Goal: Obtain resource: Download file/media

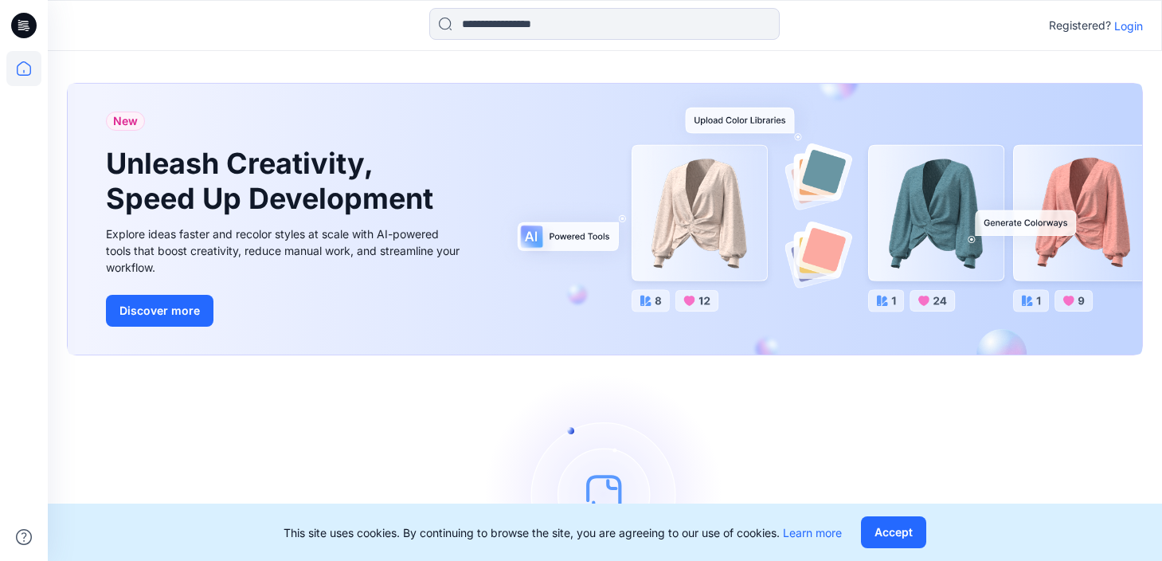
click at [1139, 19] on p "Login" at bounding box center [1128, 26] width 29 height 17
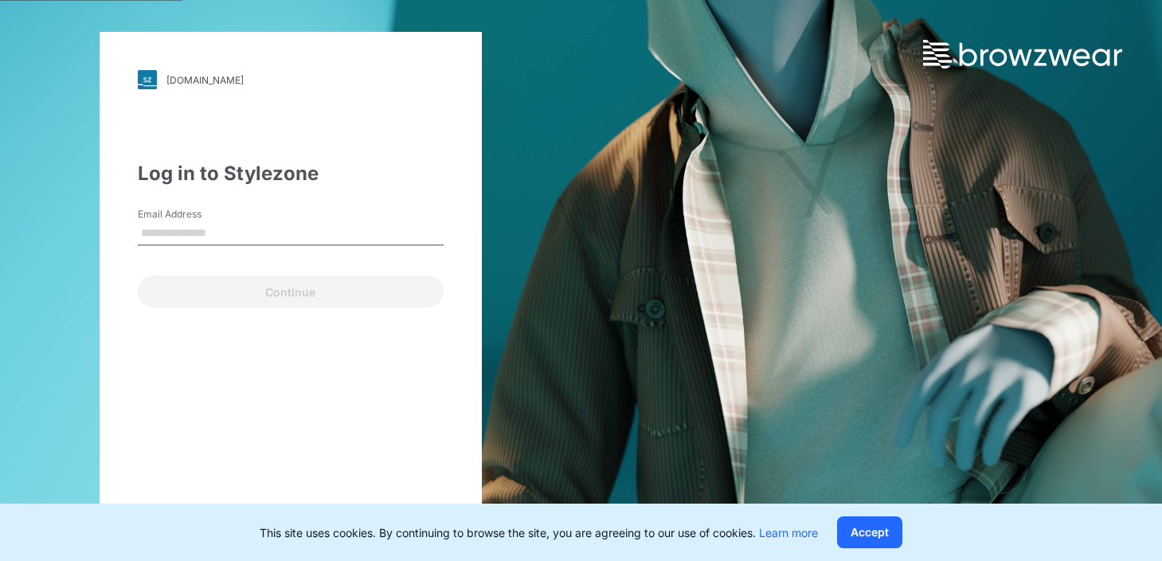
click at [232, 222] on input "Email Address" at bounding box center [291, 233] width 306 height 24
type input "**********"
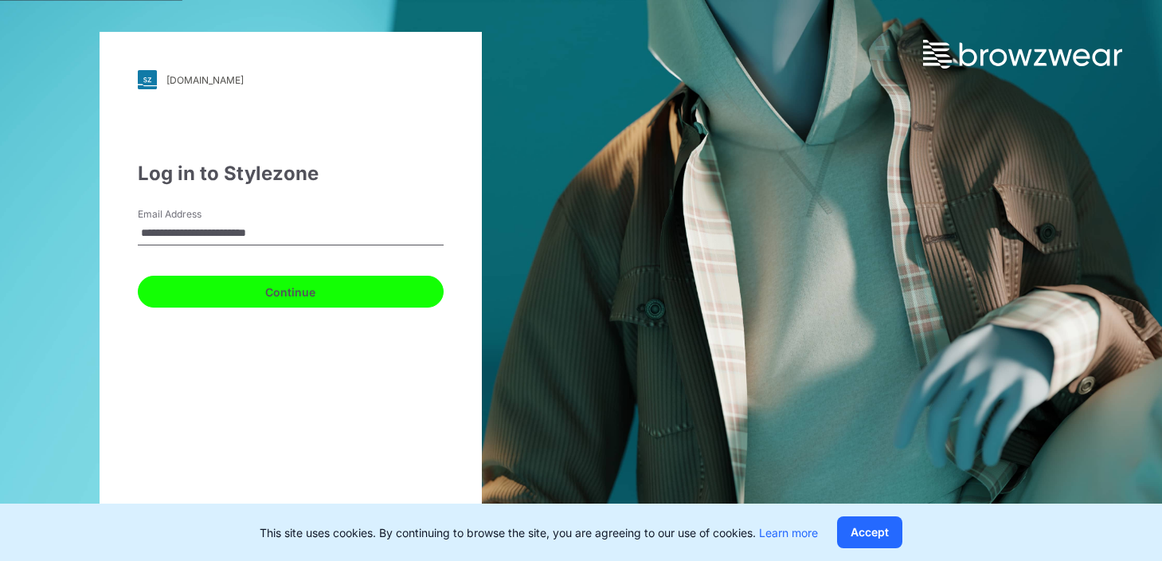
click at [193, 286] on button "Continue" at bounding box center [291, 292] width 306 height 32
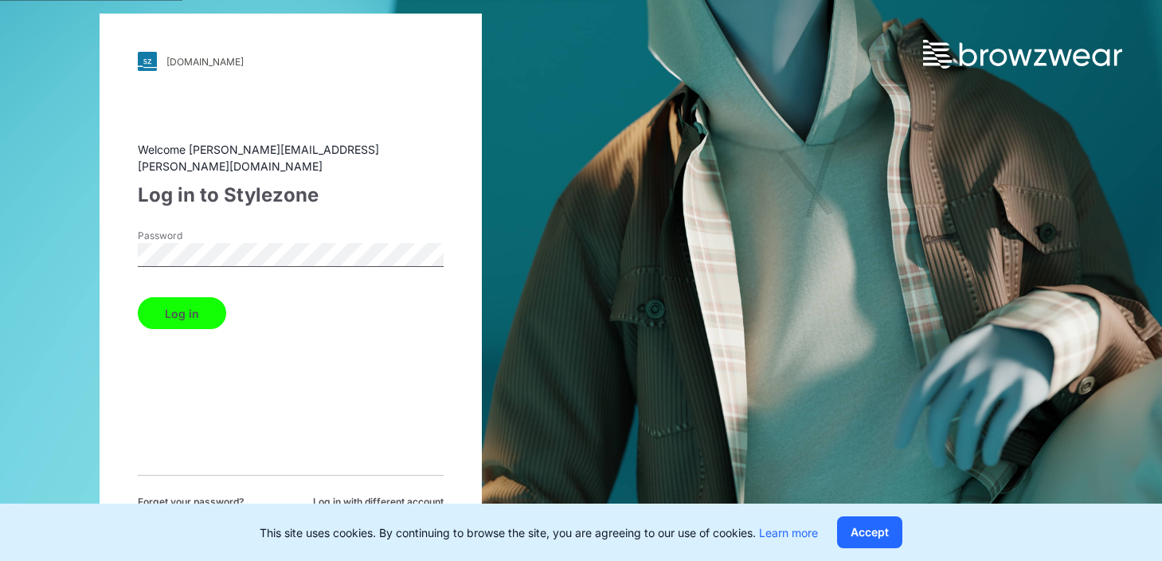
click at [183, 303] on button "Log in" at bounding box center [182, 313] width 88 height 32
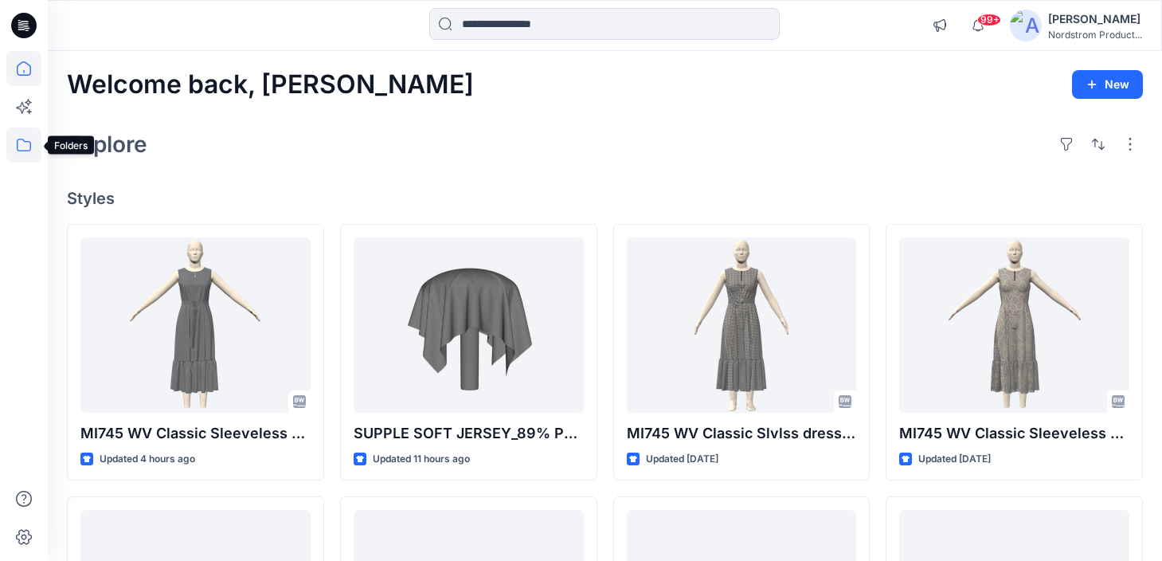
click at [23, 137] on icon at bounding box center [23, 144] width 35 height 35
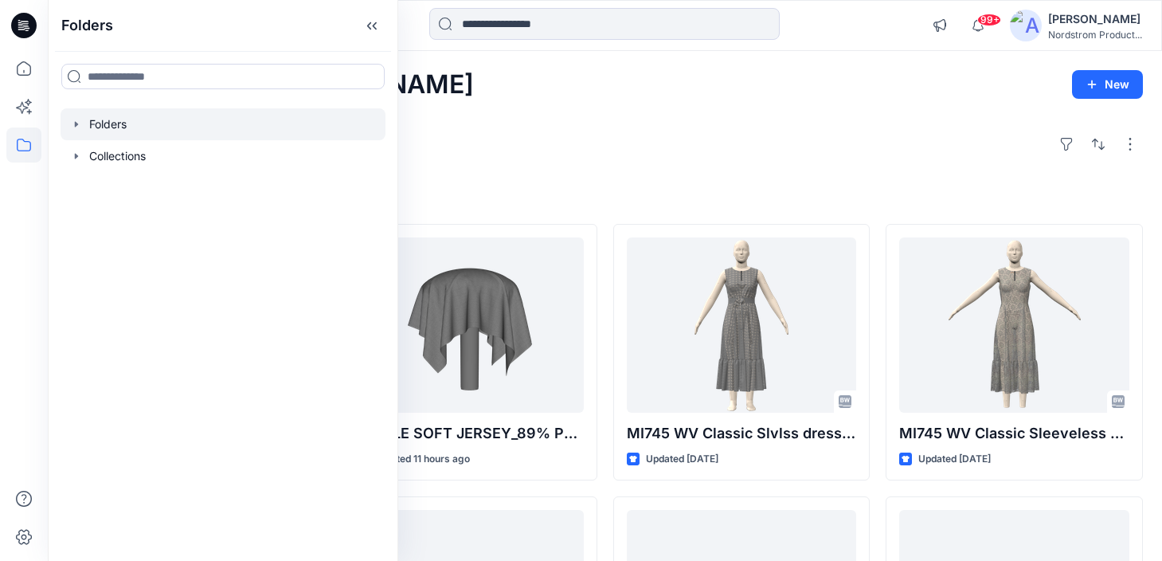
click at [120, 131] on div at bounding box center [223, 124] width 325 height 32
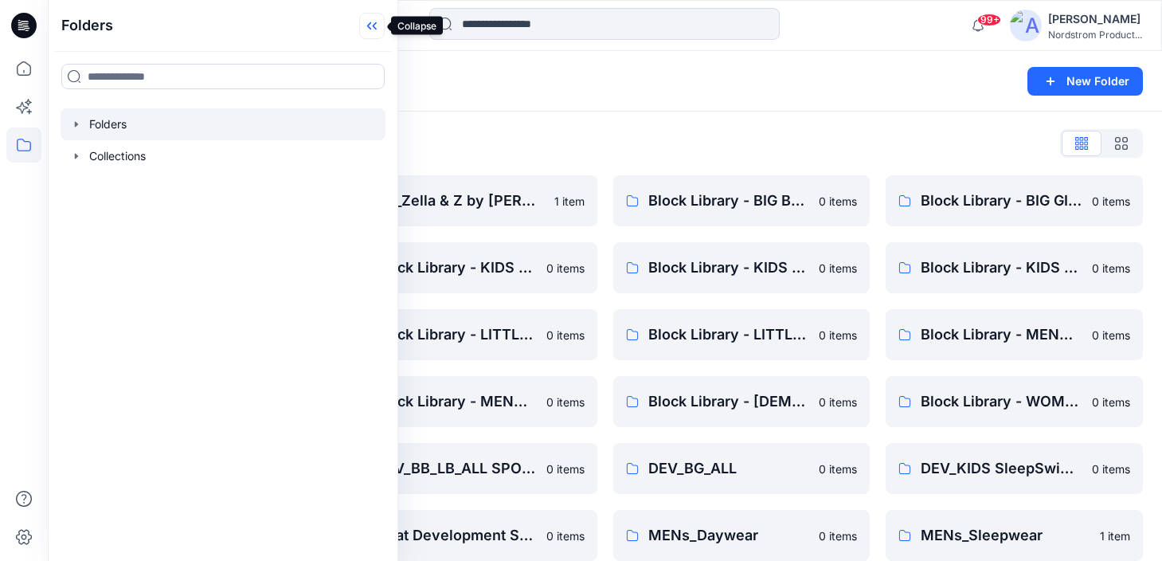
click at [366, 25] on icon at bounding box center [371, 26] width 25 height 26
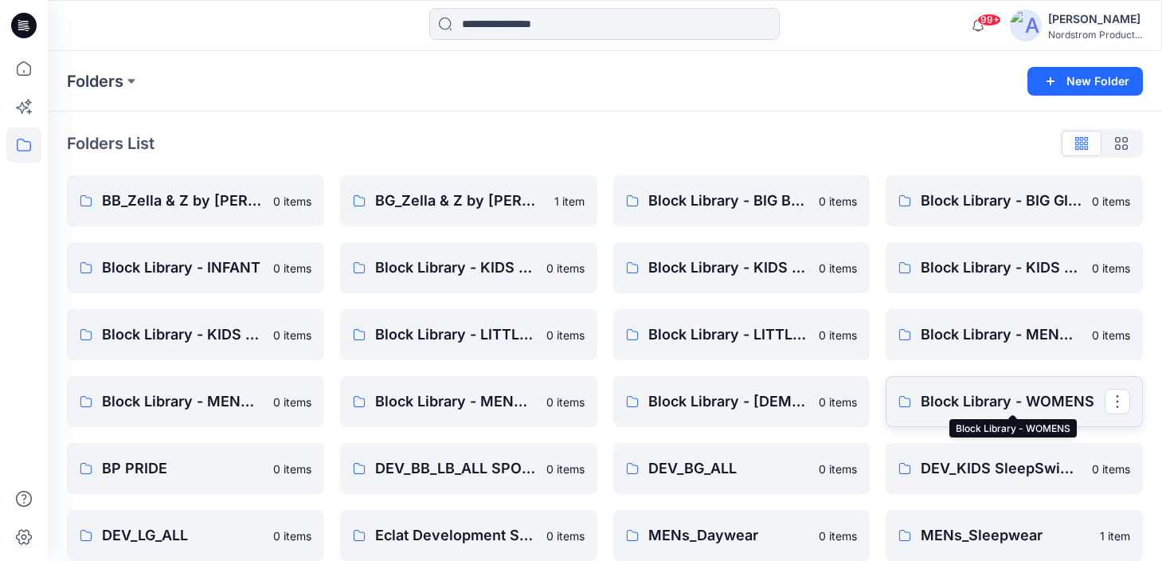
click at [962, 404] on p "Block Library - WOMENS" at bounding box center [1013, 401] width 184 height 22
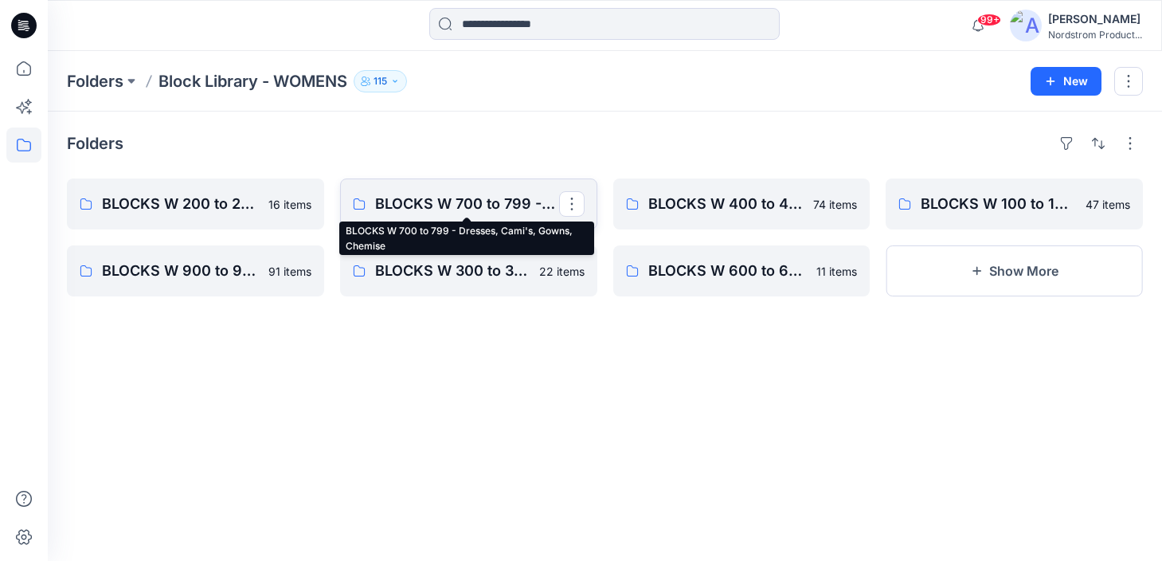
click at [460, 199] on p "BLOCKS W 700 to 799 - Dresses, Cami's, Gowns, Chemise" at bounding box center [467, 204] width 184 height 22
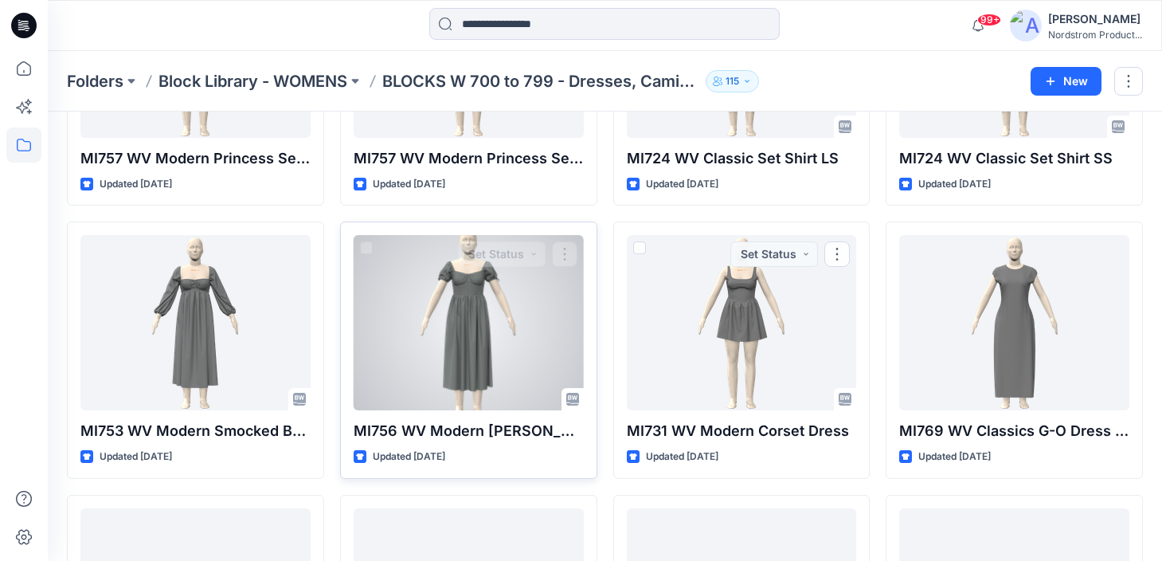
scroll to position [504, 0]
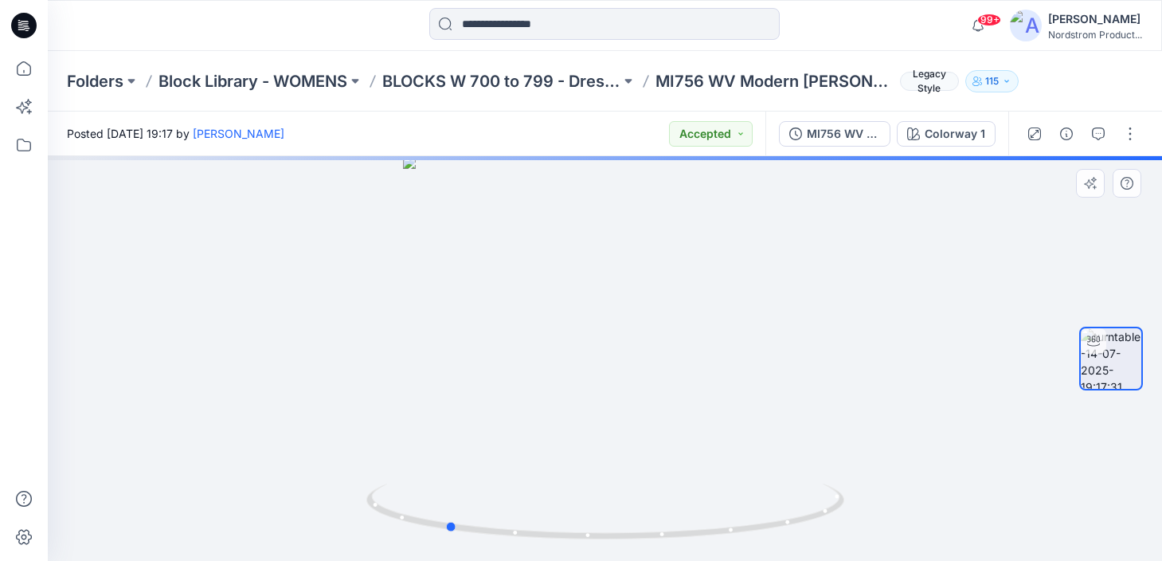
drag, startPoint x: 689, startPoint y: 311, endPoint x: 532, endPoint y: 316, distance: 157.0
click at [532, 316] on div at bounding box center [605, 358] width 1114 height 405
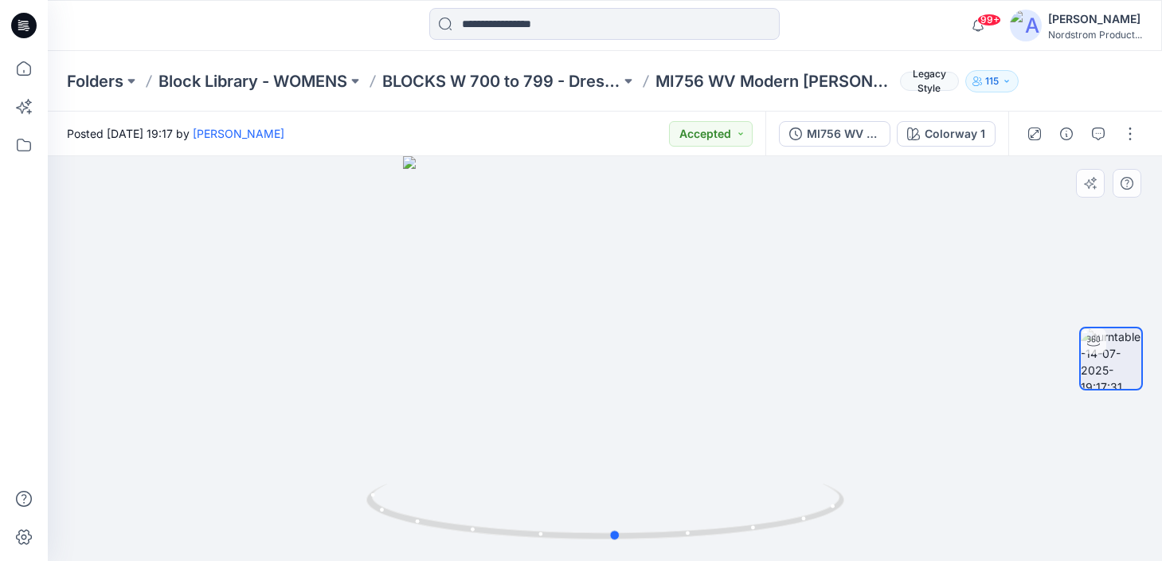
drag, startPoint x: 620, startPoint y: 360, endPoint x: 789, endPoint y: 347, distance: 170.2
click at [789, 347] on div at bounding box center [605, 358] width 1114 height 405
drag, startPoint x: 556, startPoint y: 319, endPoint x: 391, endPoint y: 300, distance: 166.1
click at [348, 315] on div at bounding box center [605, 358] width 1114 height 405
drag, startPoint x: 620, startPoint y: 244, endPoint x: 610, endPoint y: 303, distance: 59.7
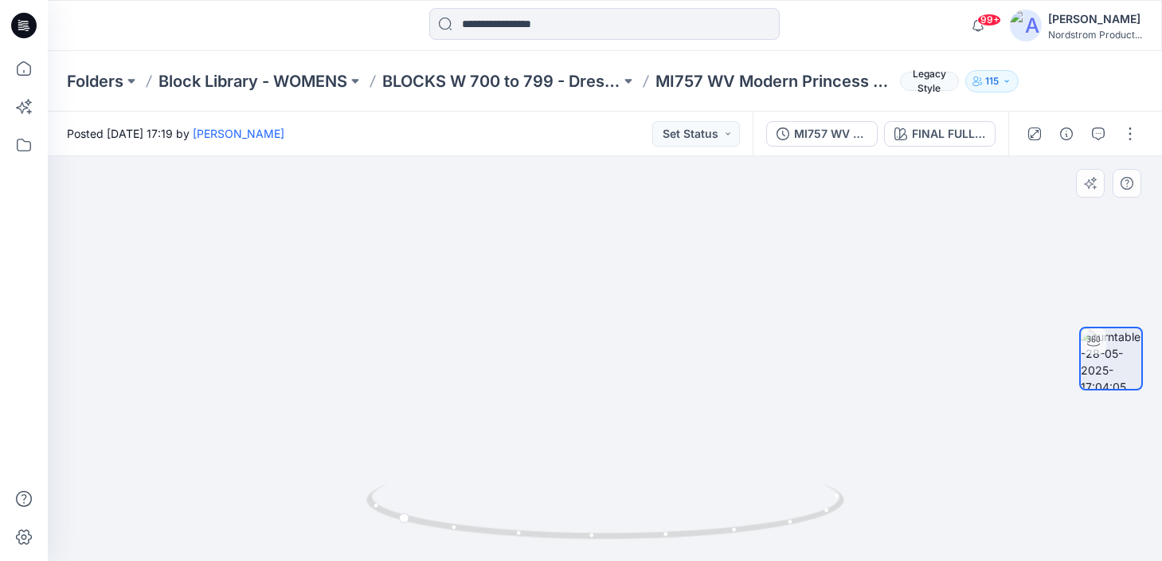
click at [616, 329] on img at bounding box center [604, 261] width 967 height 597
drag, startPoint x: 628, startPoint y: 280, endPoint x: 623, endPoint y: 431, distance: 151.4
click at [623, 431] on img at bounding box center [605, 277] width 1061 height 568
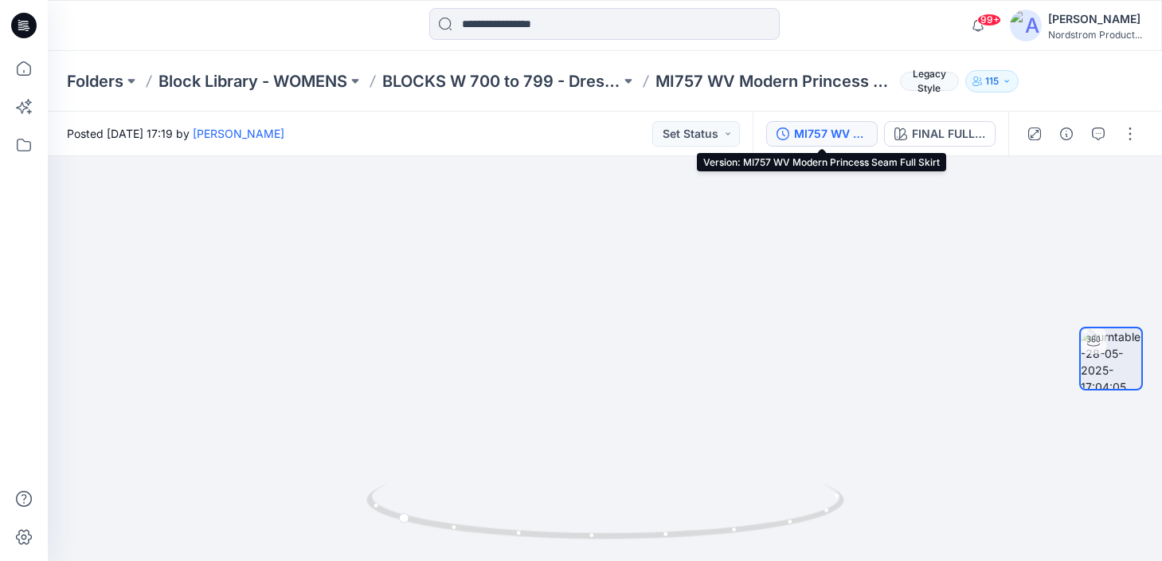
click at [830, 128] on div "MI757 WV Modern Princess Seam Full Skirt" at bounding box center [830, 134] width 73 height 18
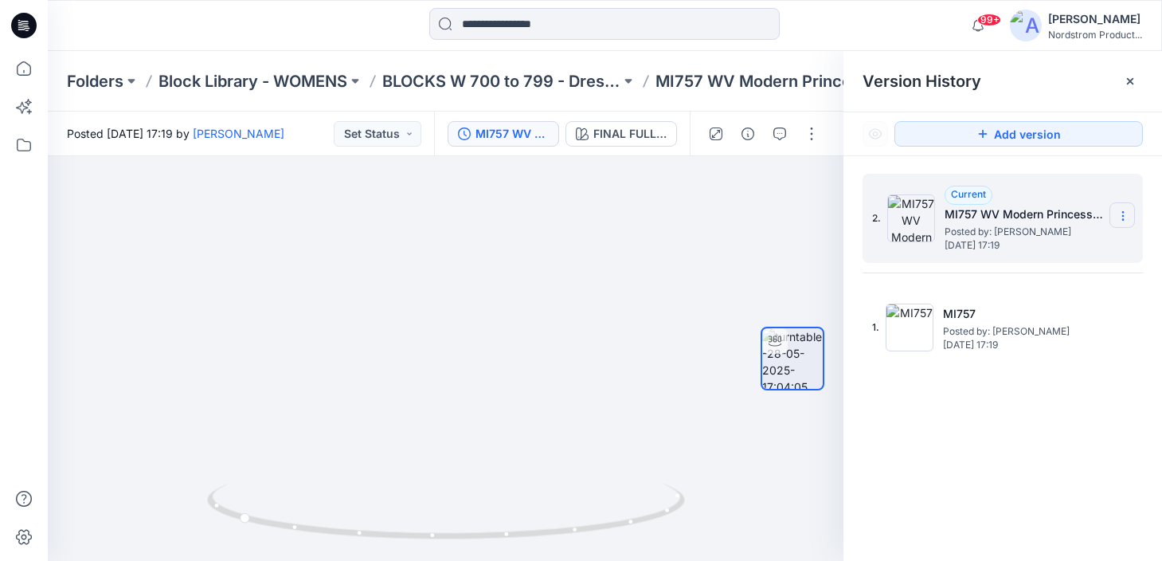
click at [1122, 212] on icon at bounding box center [1123, 215] width 13 height 13
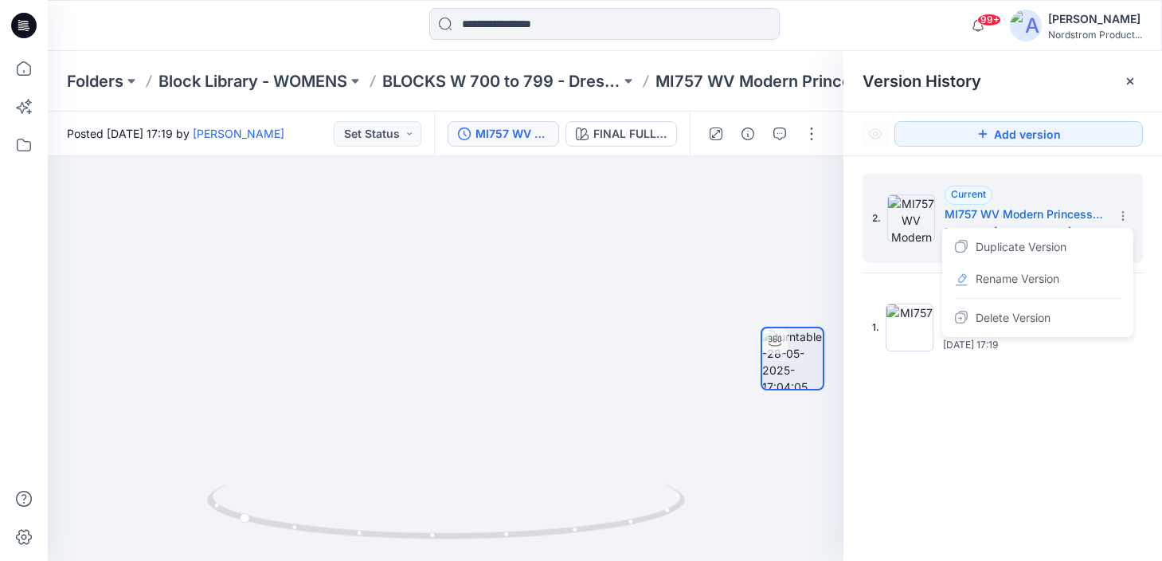
click at [1032, 400] on div "2. Current MI757 WV Modern Princess Seam Full Skirt Posted by: [PERSON_NAME] [D…" at bounding box center [1003, 370] width 319 height 428
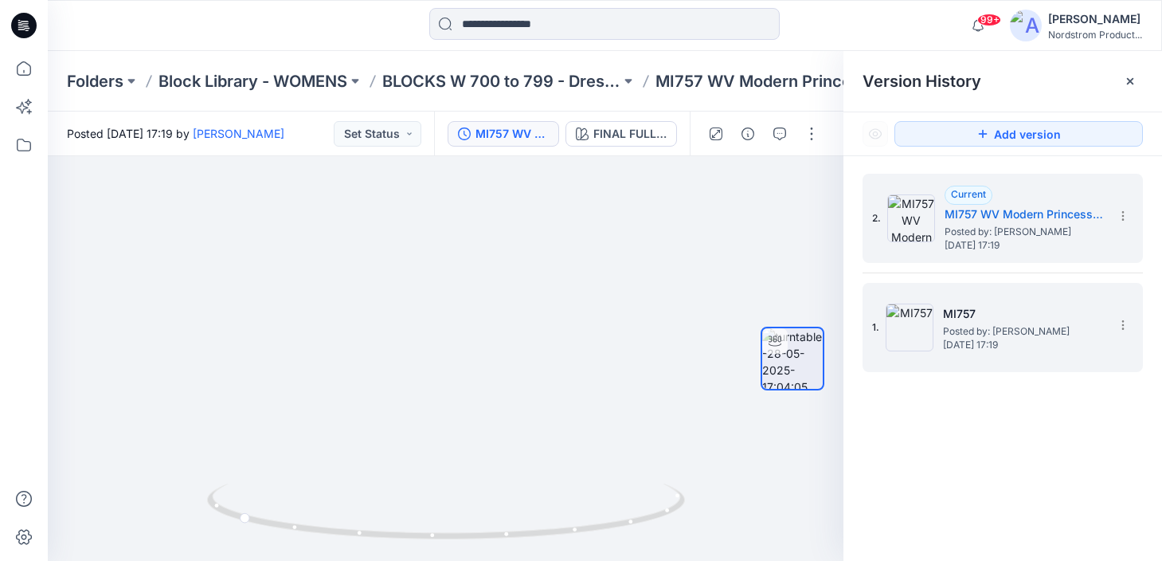
click at [1036, 336] on span "Posted by: [PERSON_NAME]" at bounding box center [1022, 331] width 159 height 16
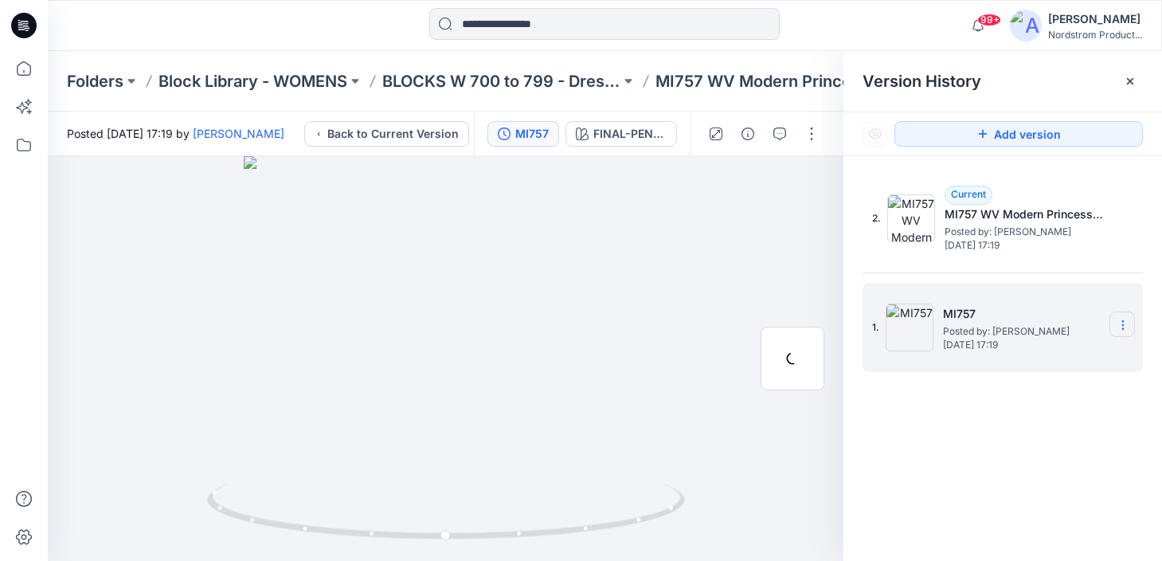
click at [1123, 319] on icon at bounding box center [1123, 325] width 13 height 13
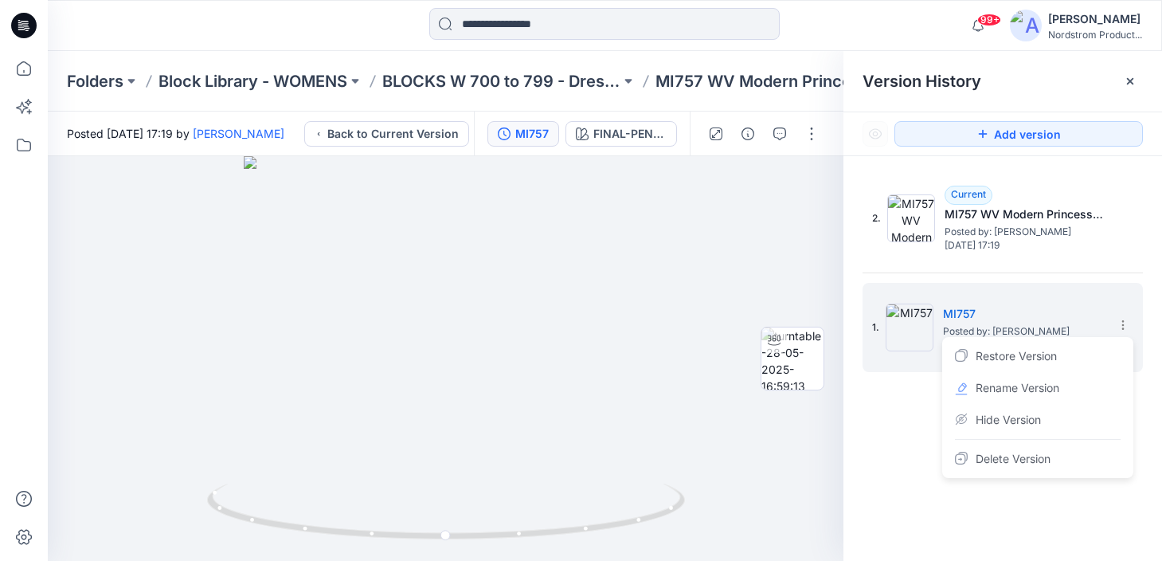
click at [891, 417] on div "2. Current MI757 WV Modern Princess Seam Full Skirt Posted by: [PERSON_NAME] [D…" at bounding box center [1003, 370] width 319 height 428
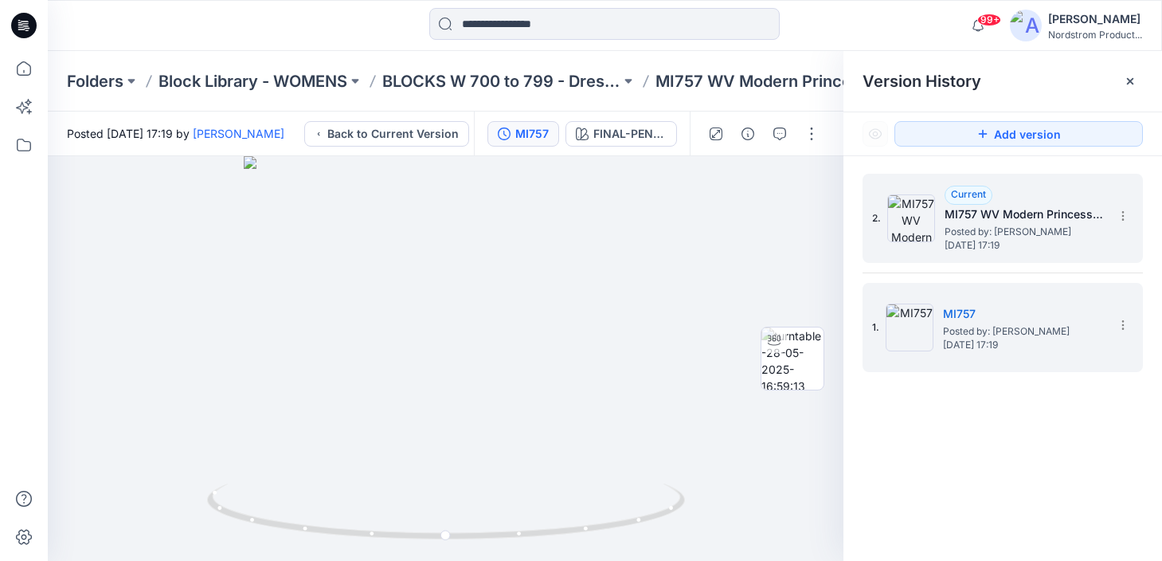
click at [978, 230] on span "Posted by: [PERSON_NAME]" at bounding box center [1024, 232] width 159 height 16
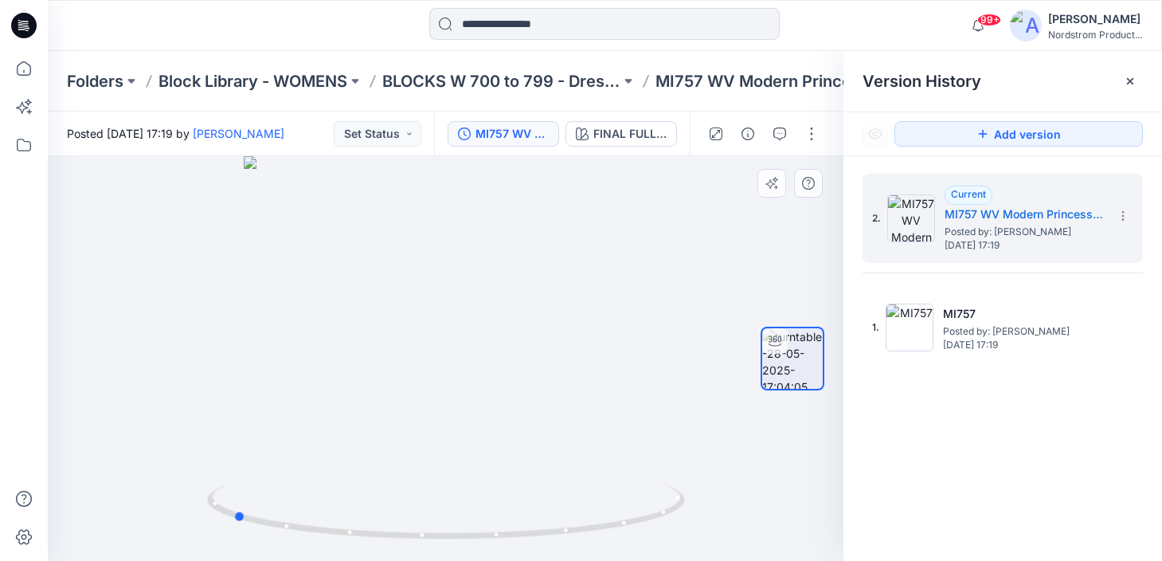
drag, startPoint x: 476, startPoint y: 313, endPoint x: 262, endPoint y: 325, distance: 213.8
click at [262, 325] on div at bounding box center [446, 358] width 796 height 405
click at [618, 131] on div "FINAL FULL SKIRT" at bounding box center [629, 134] width 73 height 18
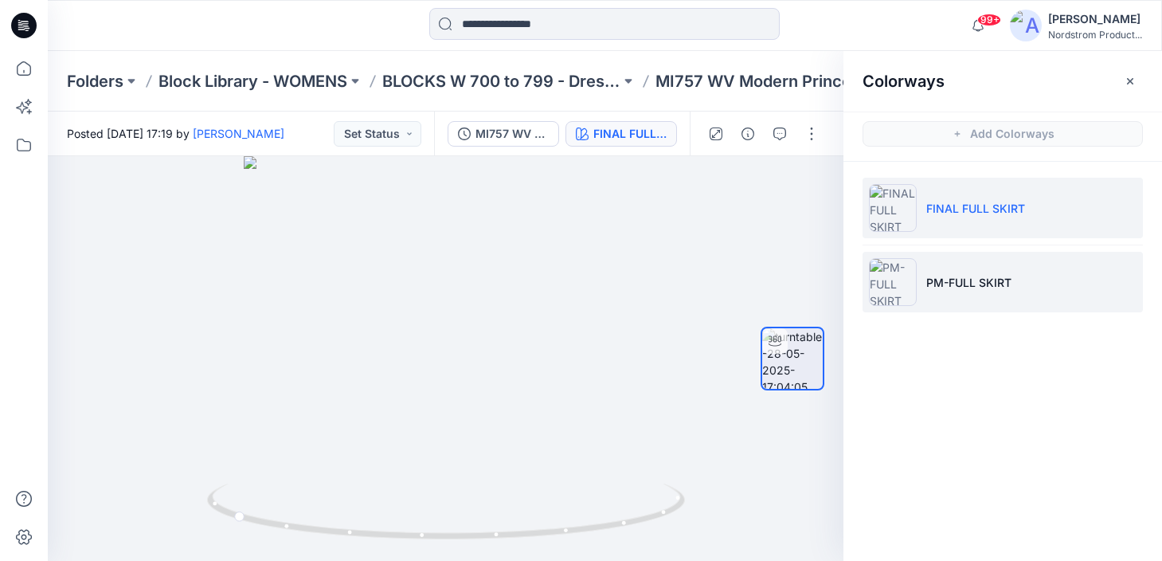
click at [1052, 289] on li "PM-FULL SKIRT" at bounding box center [1003, 282] width 280 height 61
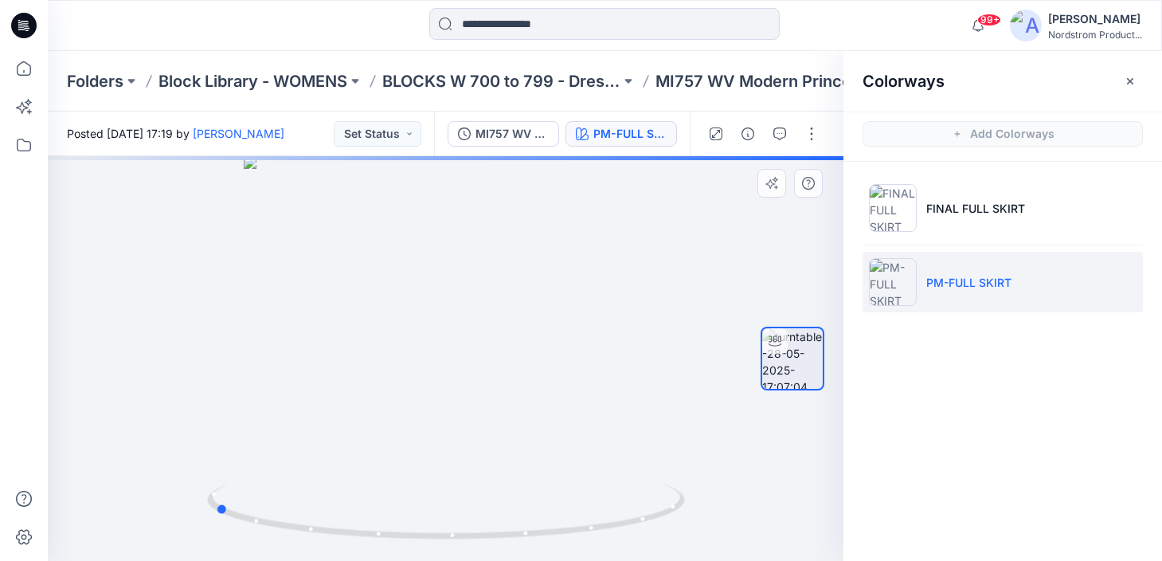
drag, startPoint x: 466, startPoint y: 317, endPoint x: 234, endPoint y: 314, distance: 231.8
click at [234, 314] on div at bounding box center [446, 358] width 796 height 405
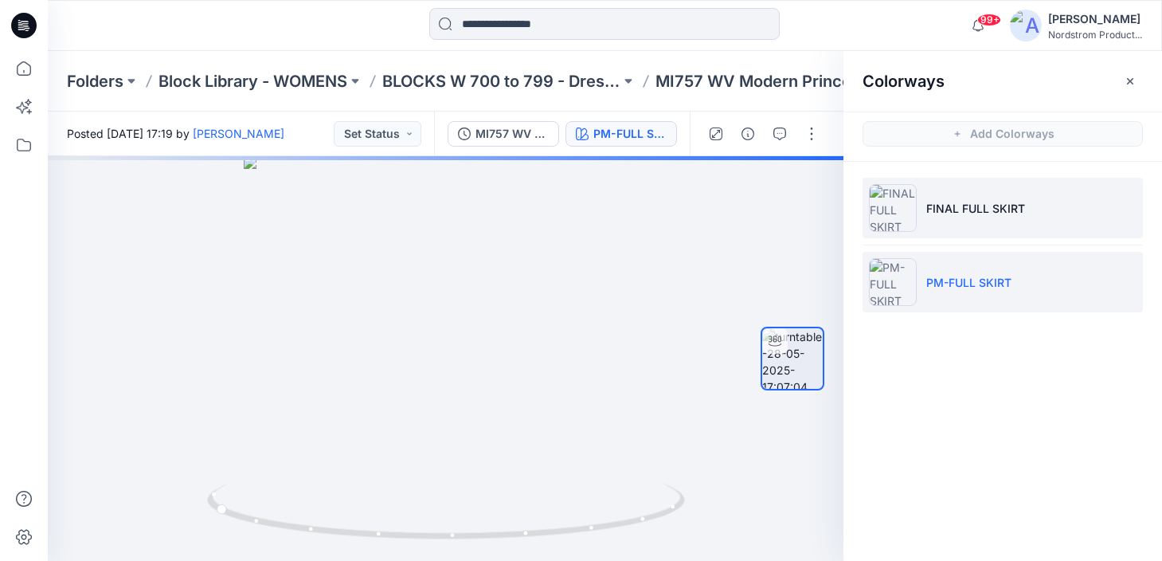
click at [1032, 198] on li "FINAL FULL SKIRT" at bounding box center [1003, 208] width 280 height 61
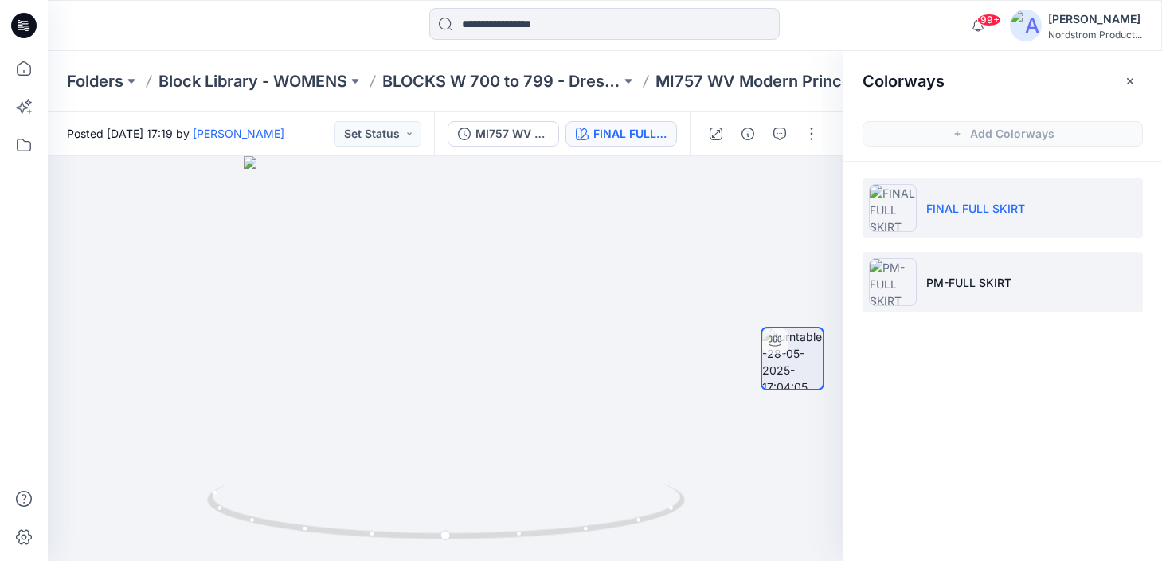
click at [1021, 276] on li "PM-FULL SKIRT" at bounding box center [1003, 282] width 280 height 61
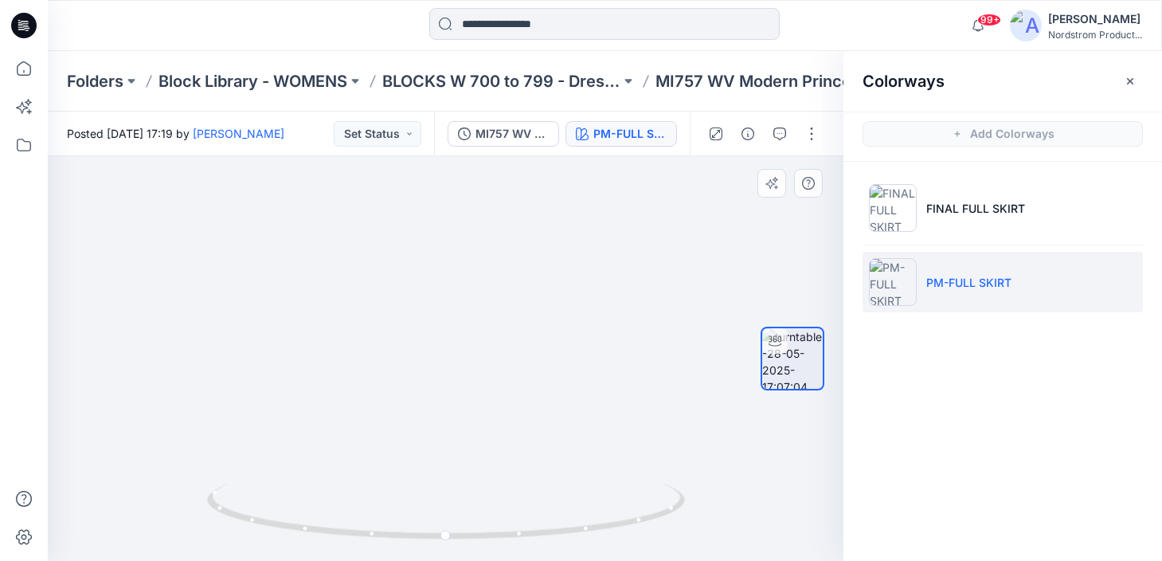
drag, startPoint x: 506, startPoint y: 346, endPoint x: 254, endPoint y: 354, distance: 251.9
click at [253, 354] on img at bounding box center [446, 292] width 686 height 537
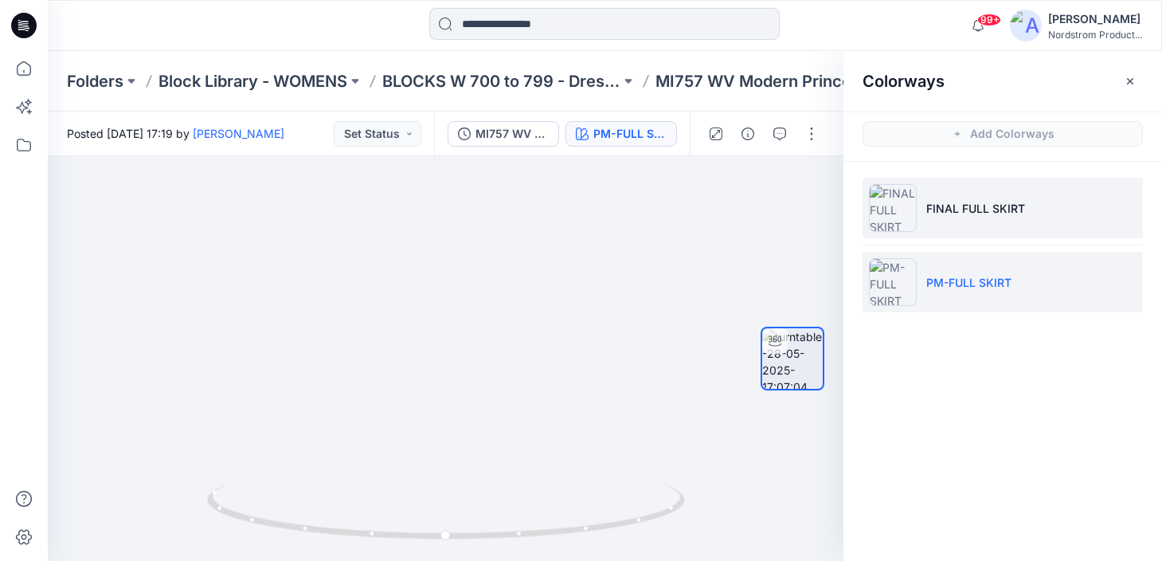
click at [995, 215] on p "FINAL FULL SKIRT" at bounding box center [975, 208] width 99 height 17
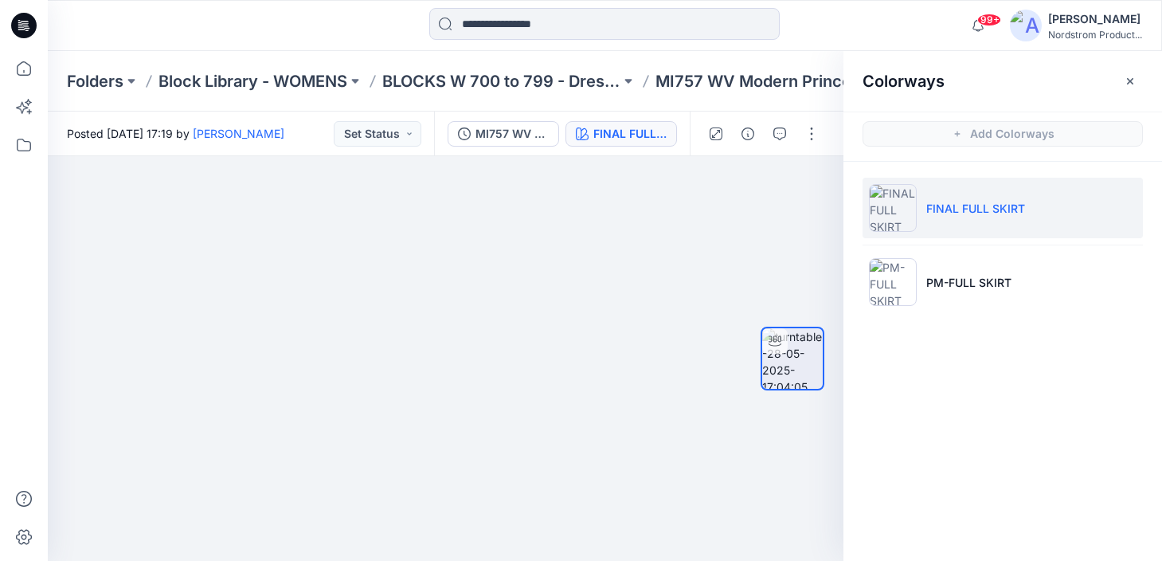
click at [993, 217] on li "FINAL FULL SKIRT" at bounding box center [1003, 208] width 280 height 61
click at [1133, 85] on icon "button" at bounding box center [1130, 81] width 13 height 13
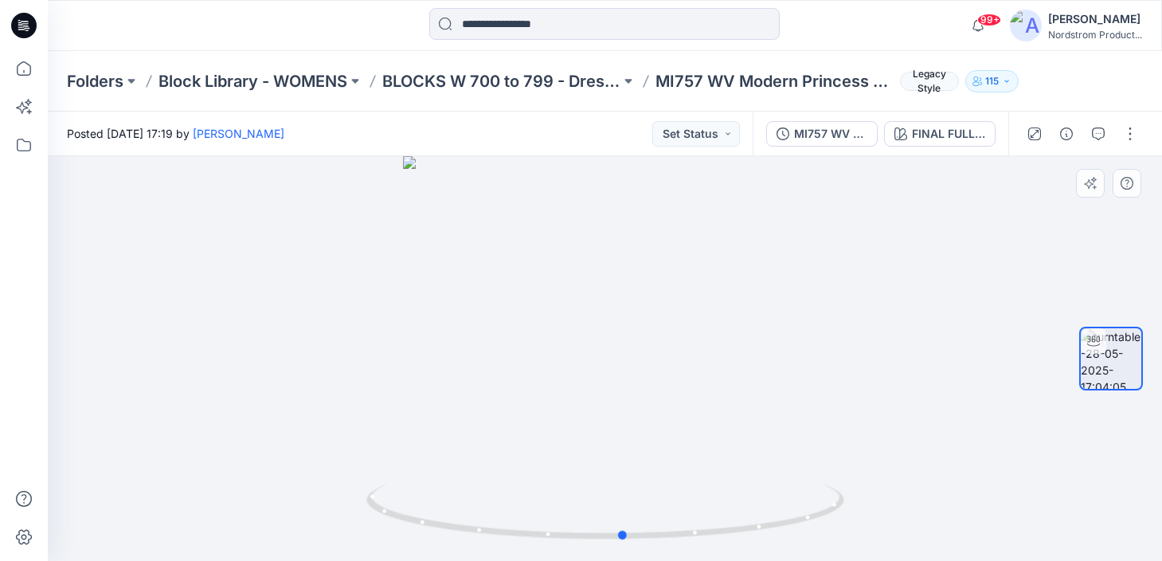
drag, startPoint x: 613, startPoint y: 344, endPoint x: 632, endPoint y: 339, distance: 19.2
click at [632, 339] on div at bounding box center [605, 358] width 1114 height 405
click at [556, 21] on input at bounding box center [604, 24] width 350 height 32
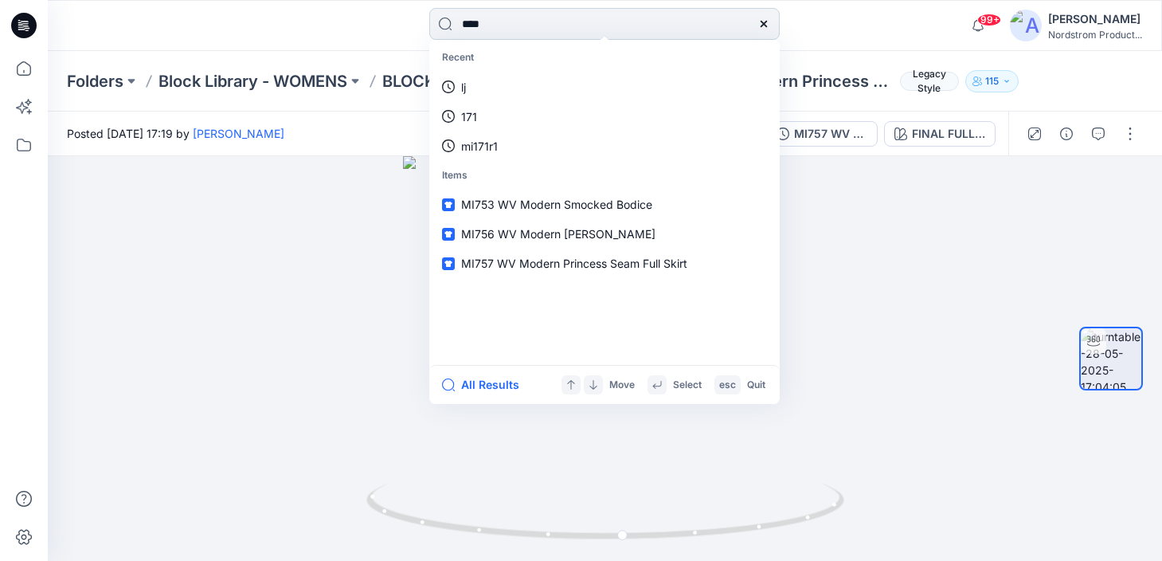
type input "*****"
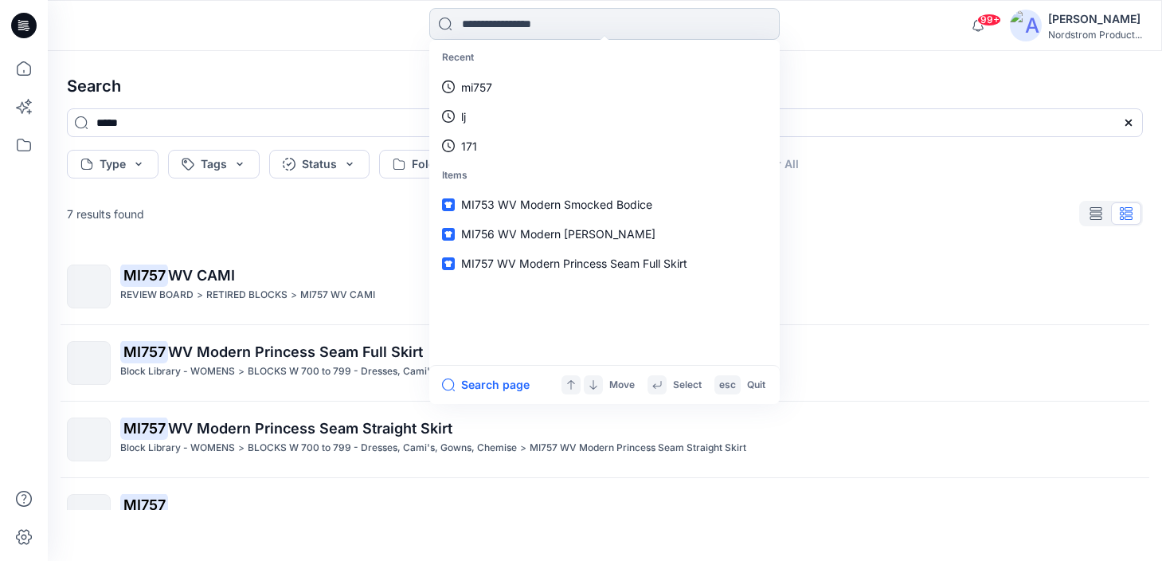
type input "*"
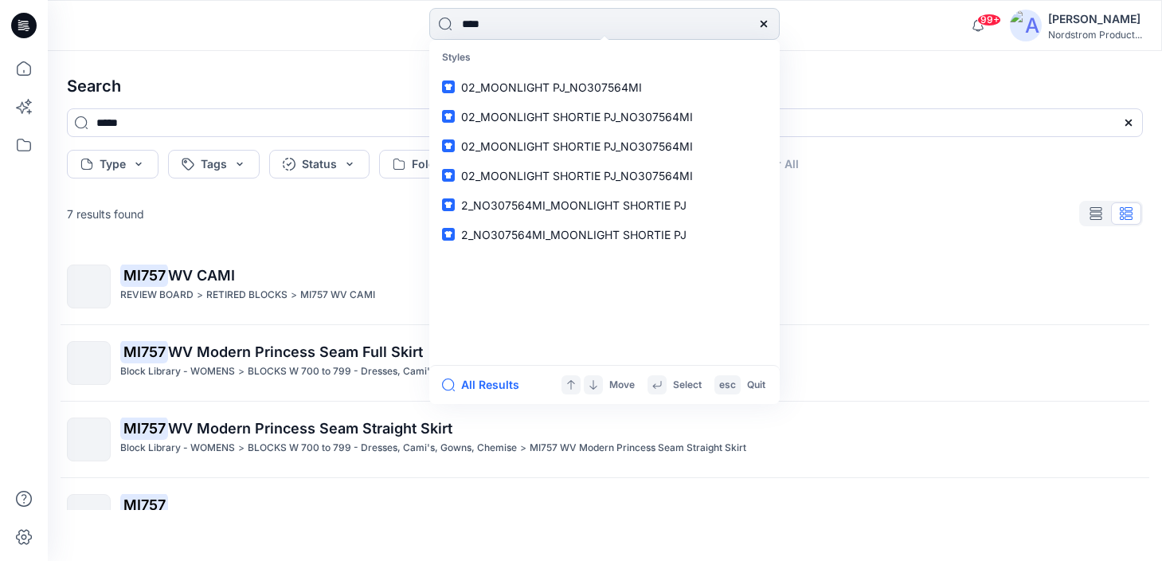
type input "*****"
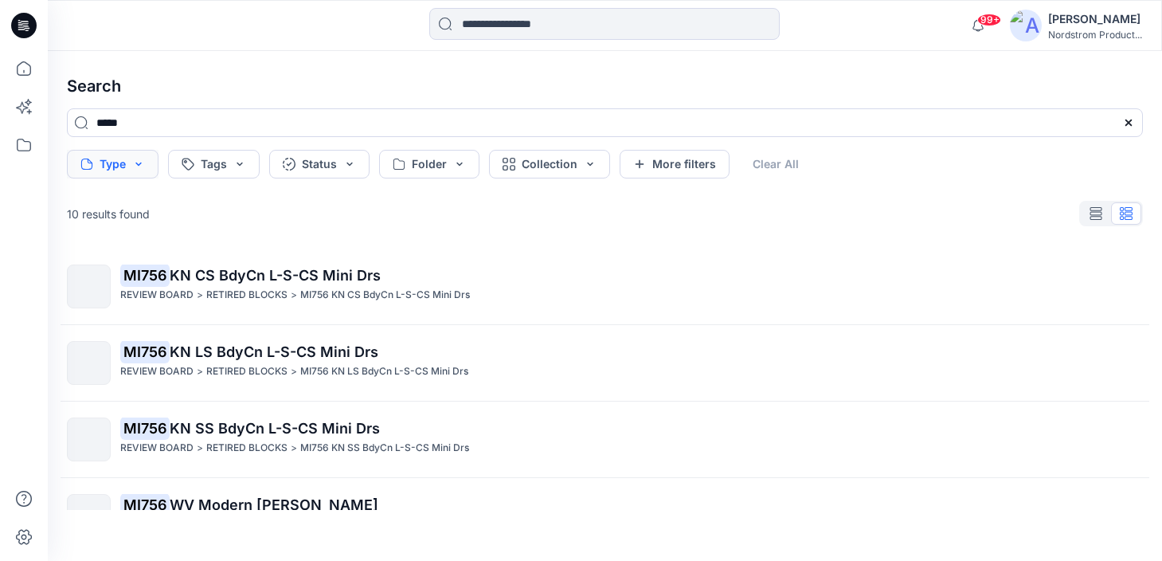
click at [124, 160] on button "Type" at bounding box center [113, 164] width 92 height 29
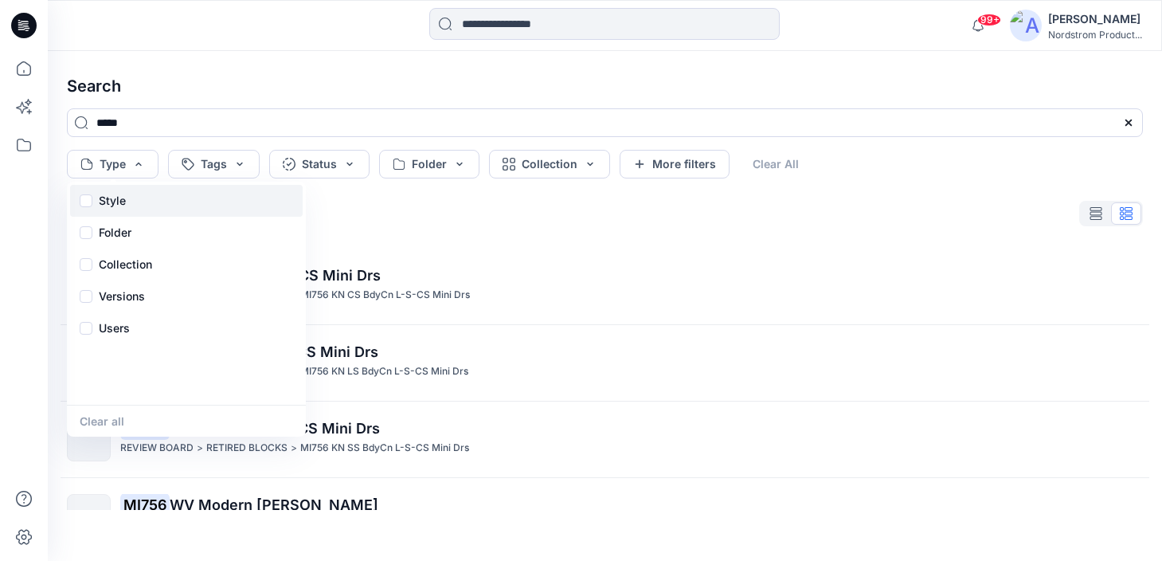
click at [97, 200] on div "Style" at bounding box center [186, 201] width 233 height 32
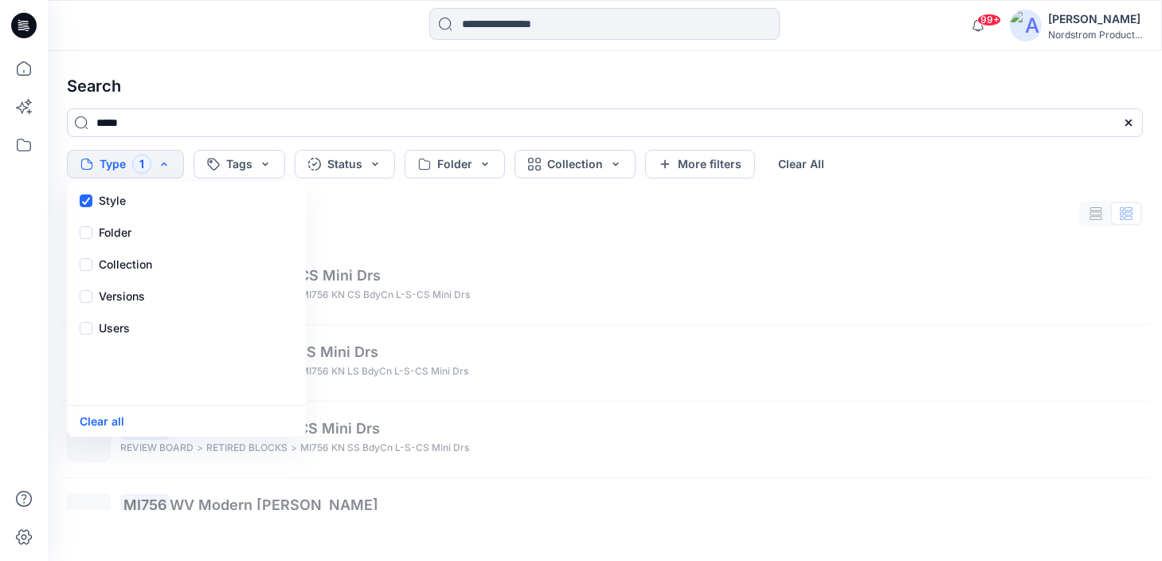
click at [271, 33] on div at bounding box center [187, 25] width 279 height 35
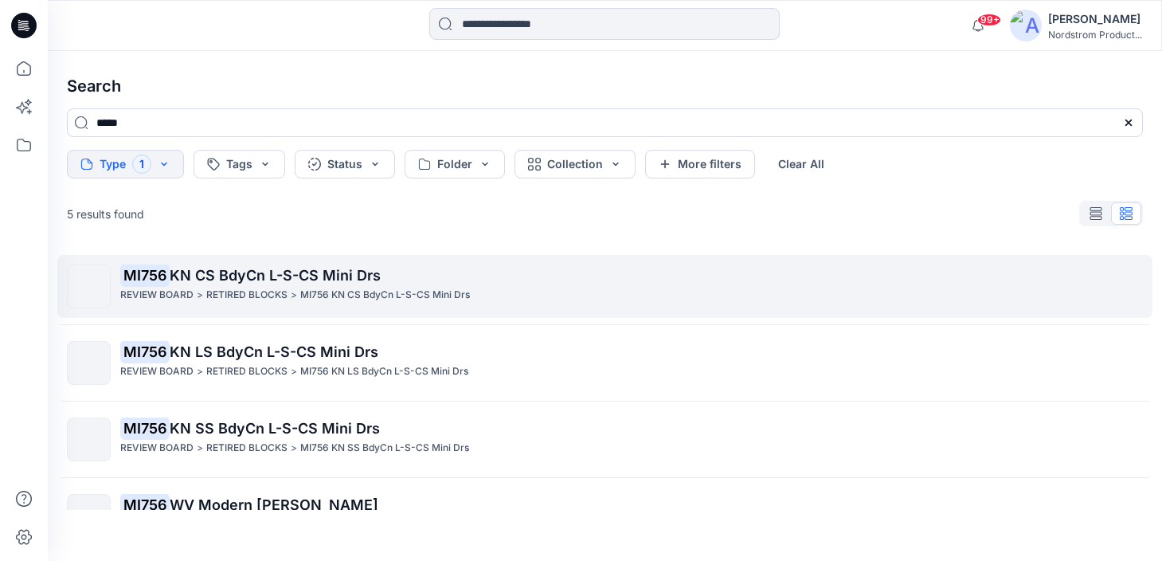
click at [477, 284] on p "MI756 KN CS BdyCn L-S-CS Mini Drs" at bounding box center [631, 275] width 1022 height 22
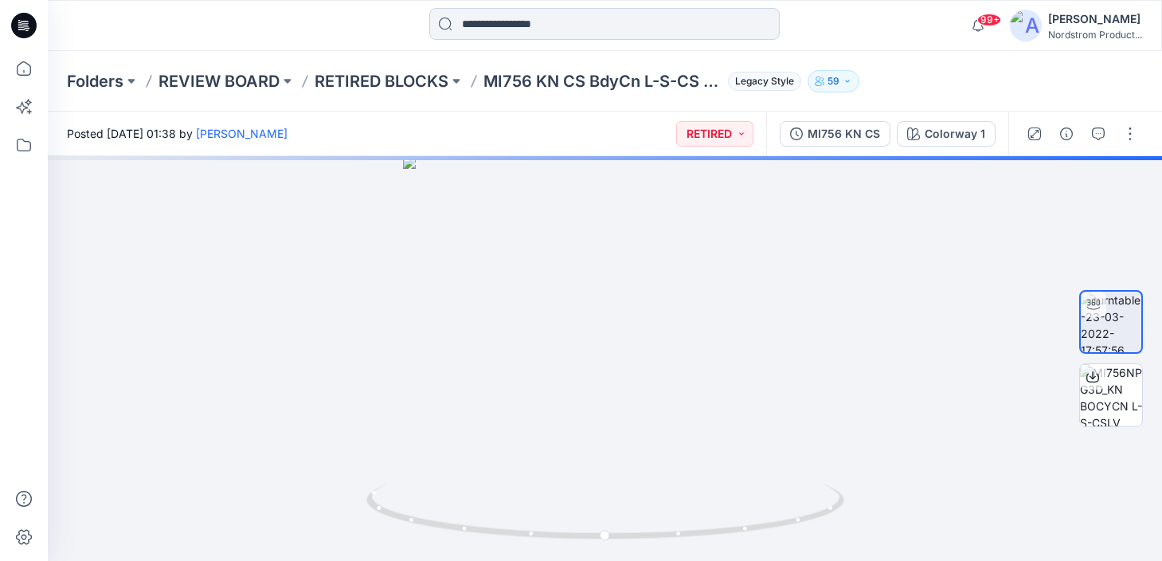
click at [480, 25] on input at bounding box center [604, 24] width 350 height 32
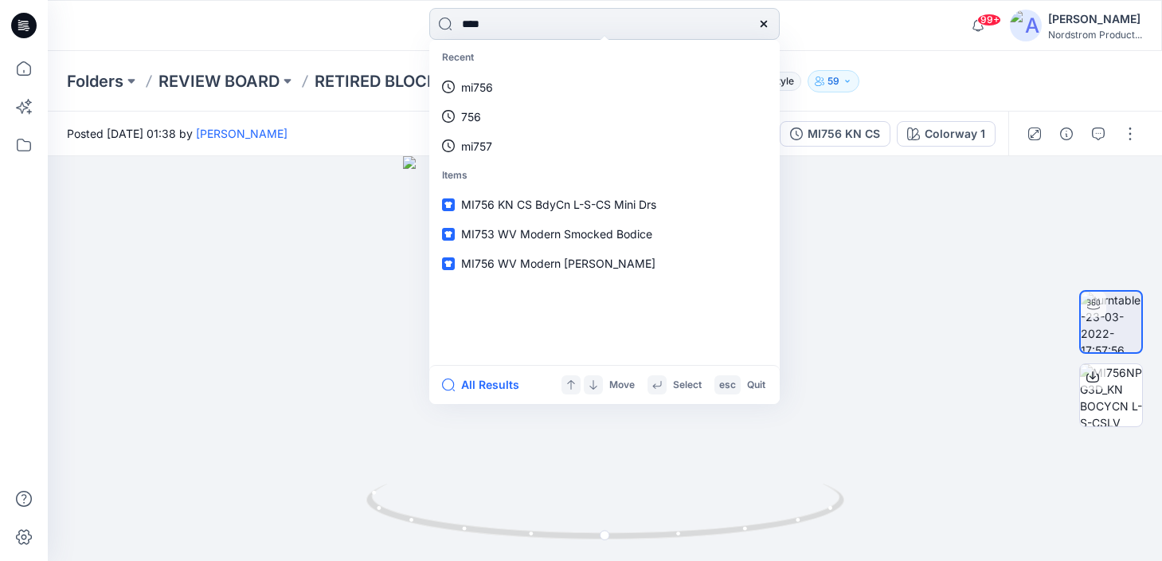
type input "*****"
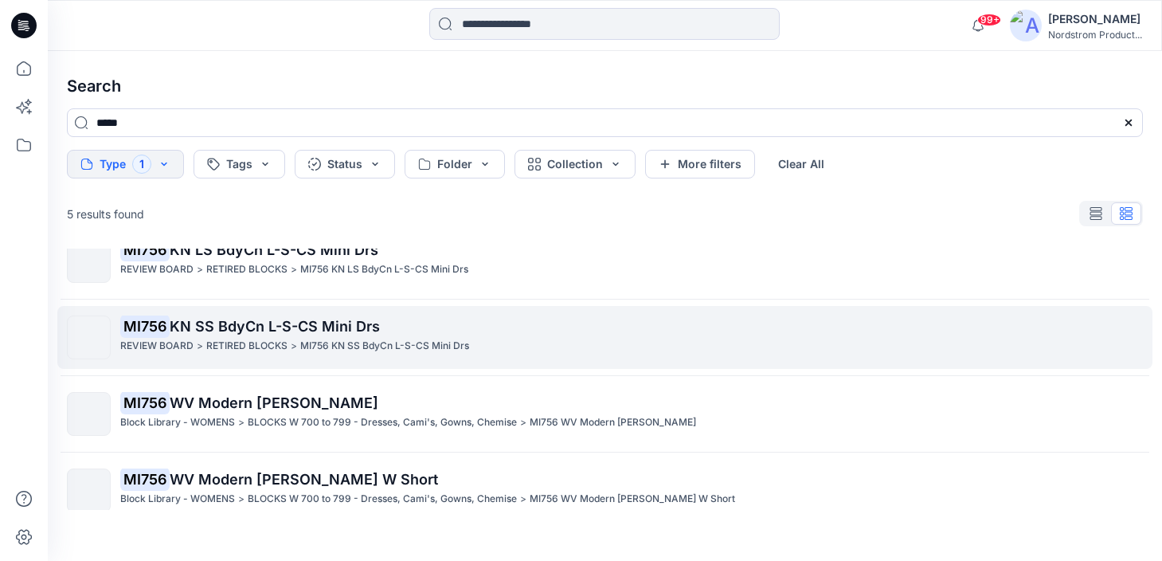
scroll to position [121, 0]
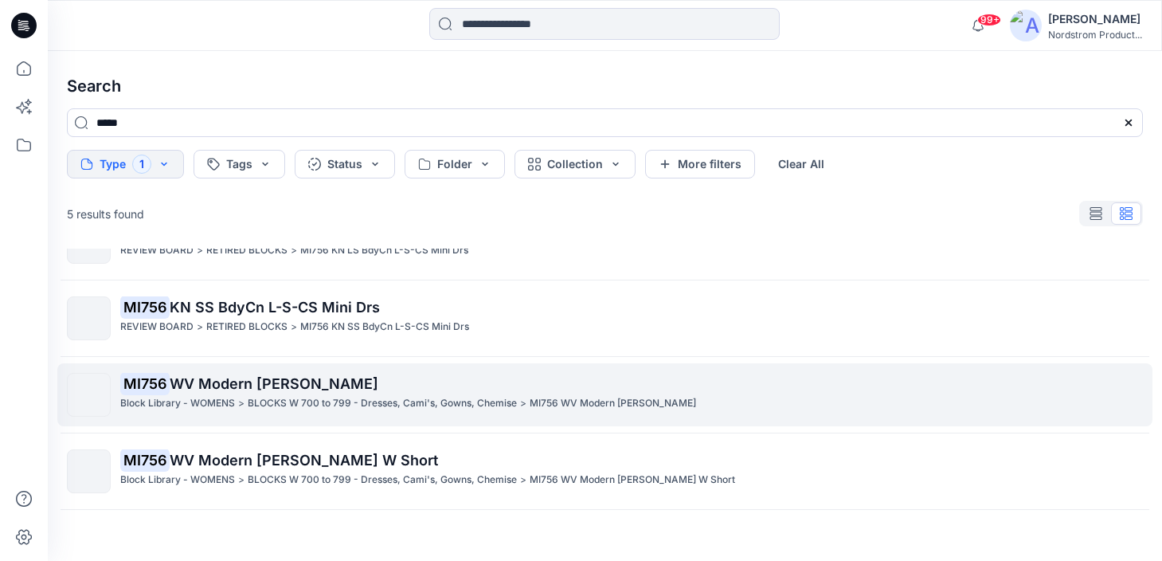
click at [406, 383] on p "MI756 WV Modern [PERSON_NAME]" at bounding box center [631, 384] width 1022 height 22
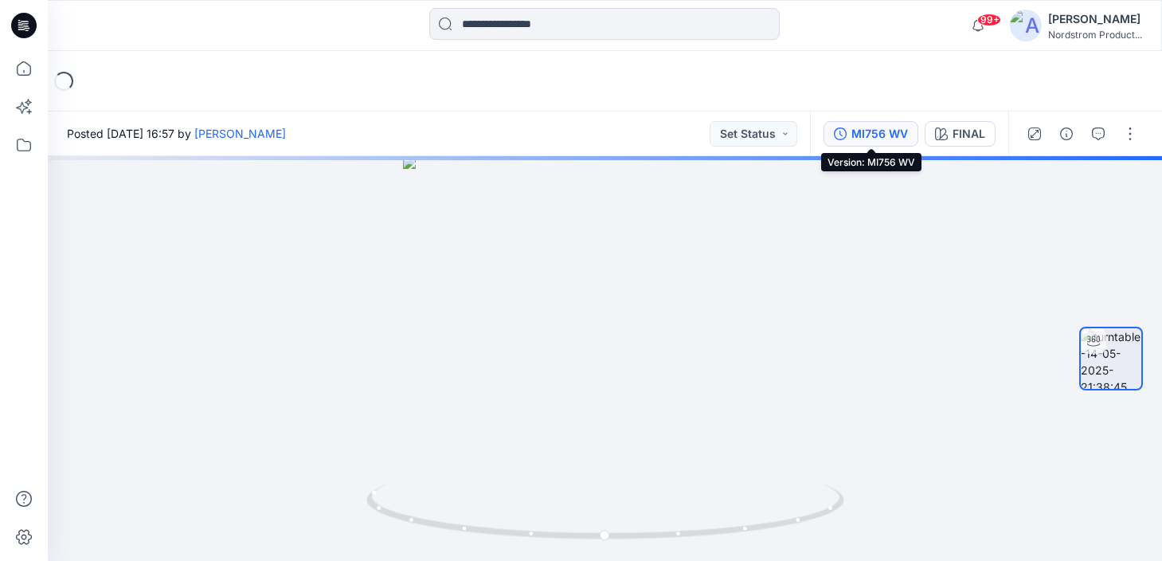
click at [873, 133] on div "MI756 WV" at bounding box center [880, 134] width 57 height 18
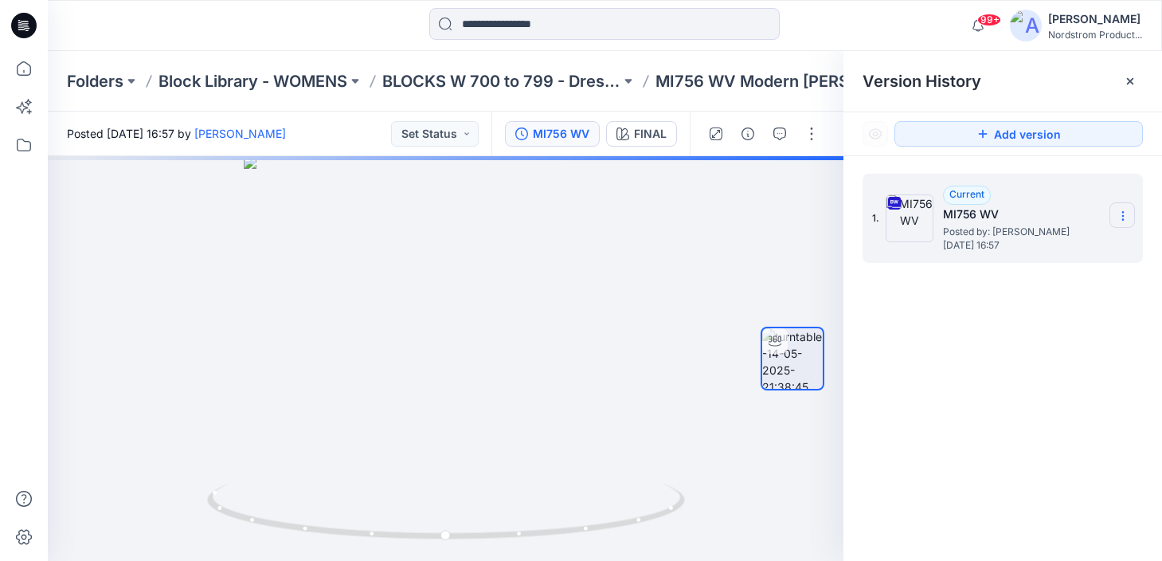
click at [1122, 217] on icon at bounding box center [1123, 215] width 13 height 13
click at [1079, 245] on span "Download Source BW File" at bounding box center [1043, 246] width 134 height 19
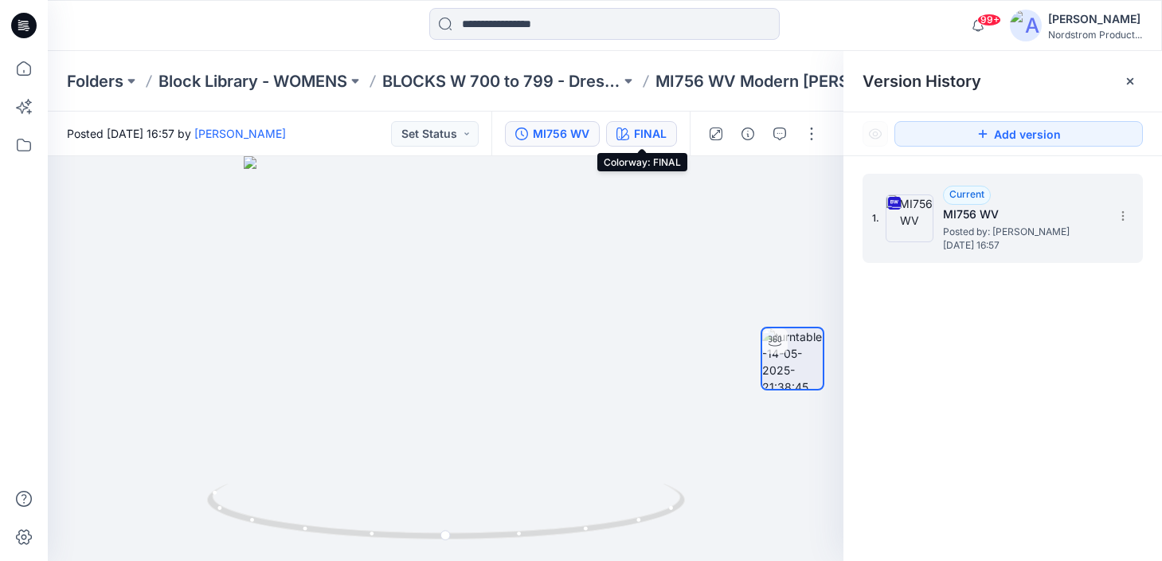
click at [634, 130] on div "FINAL" at bounding box center [650, 134] width 33 height 18
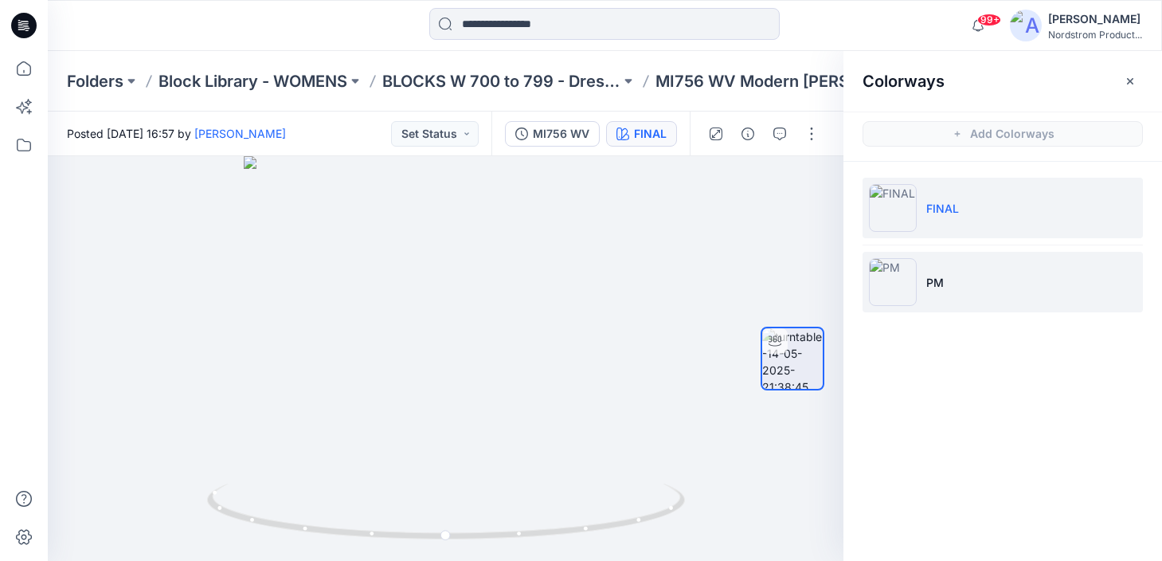
click at [977, 281] on li "PM" at bounding box center [1003, 282] width 280 height 61
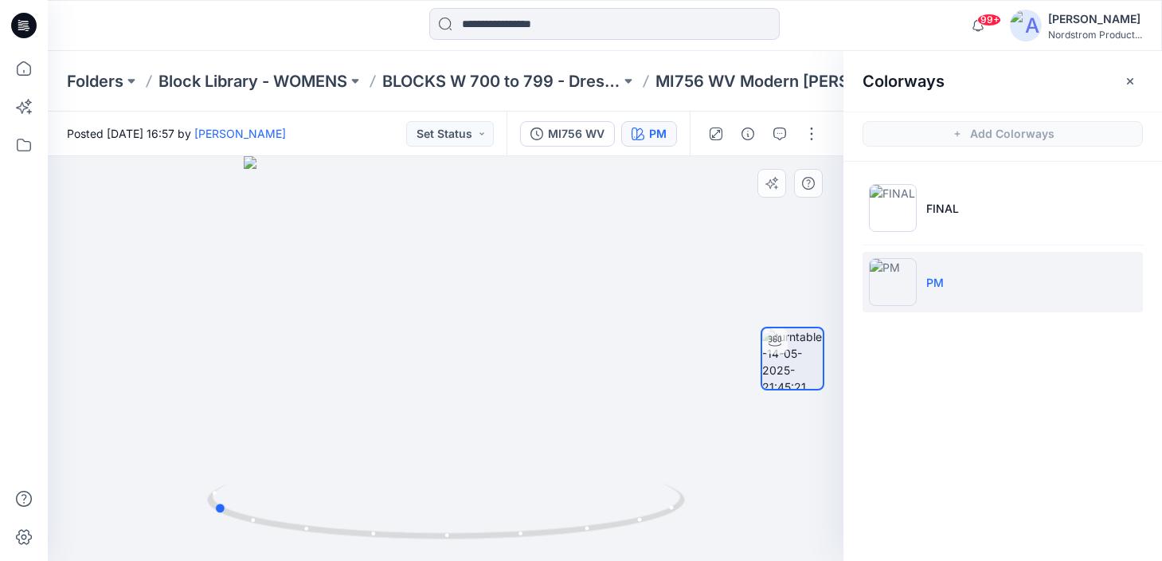
drag, startPoint x: 478, startPoint y: 302, endPoint x: 245, endPoint y: 292, distance: 233.6
click at [245, 292] on div at bounding box center [446, 358] width 796 height 405
drag, startPoint x: 517, startPoint y: 188, endPoint x: 532, endPoint y: 308, distance: 121.2
click at [532, 308] on img at bounding box center [461, 206] width 1248 height 707
drag, startPoint x: 417, startPoint y: 442, endPoint x: 199, endPoint y: 418, distance: 218.8
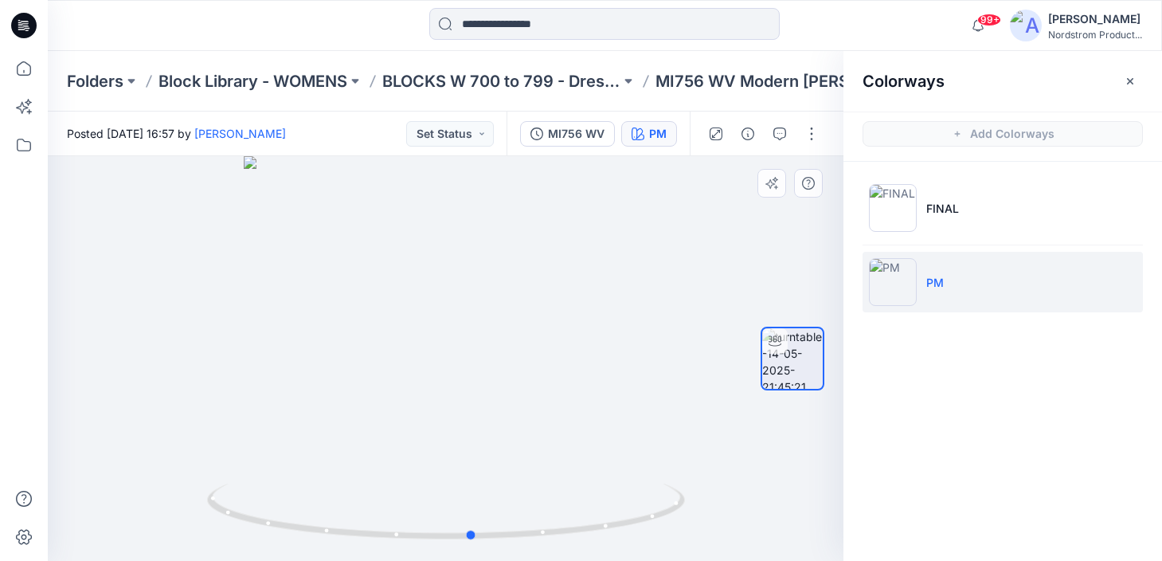
click at [199, 418] on div at bounding box center [446, 358] width 796 height 405
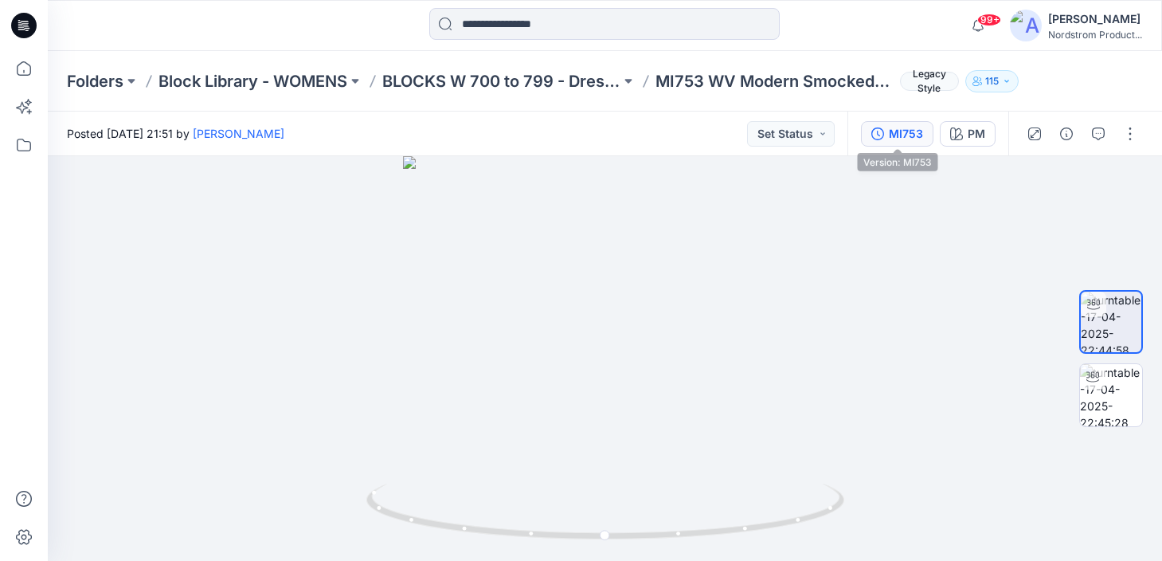
click at [910, 130] on div "MI753" at bounding box center [906, 134] width 34 height 18
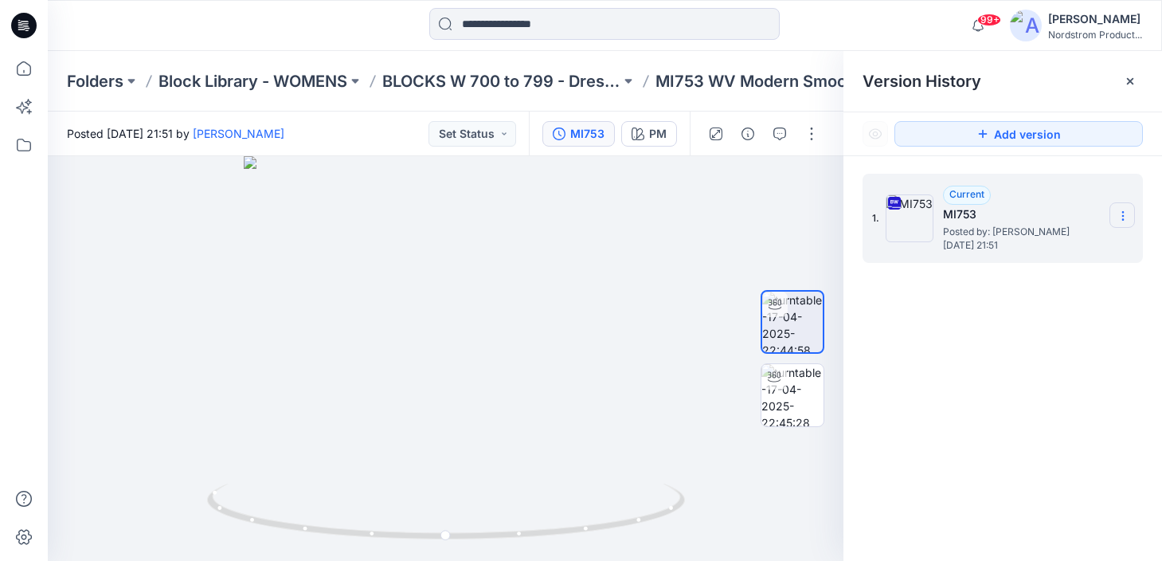
click at [1124, 212] on icon at bounding box center [1123, 215] width 13 height 13
click at [1052, 239] on span "Download Source BW File" at bounding box center [1043, 246] width 134 height 19
click at [107, 86] on p "Folders" at bounding box center [95, 81] width 57 height 22
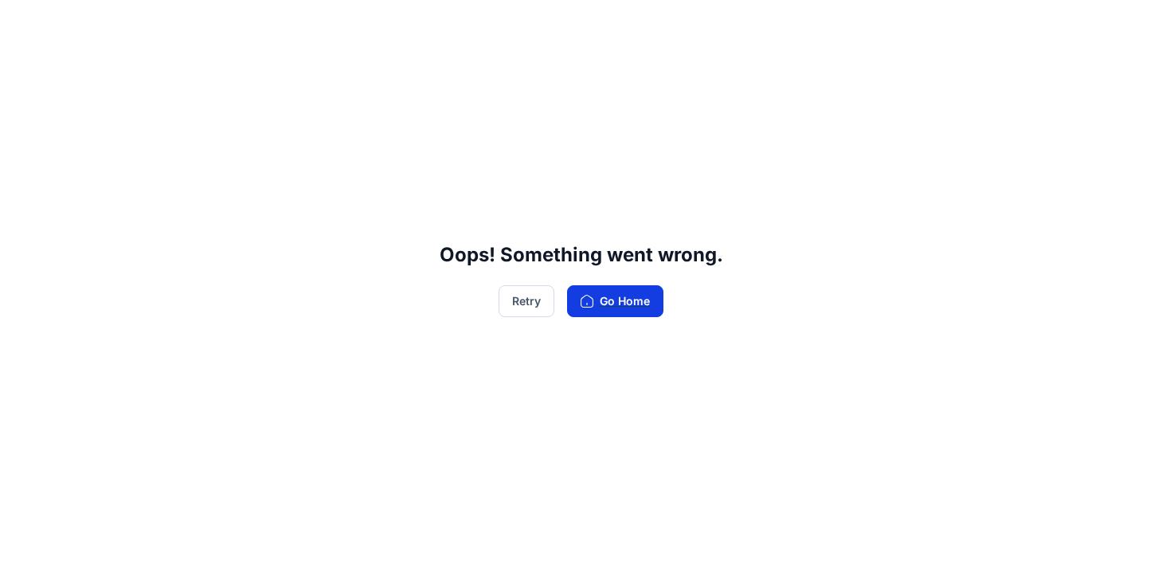
click at [622, 303] on button "Go Home" at bounding box center [615, 301] width 96 height 32
